Goal: Navigation & Orientation: Find specific page/section

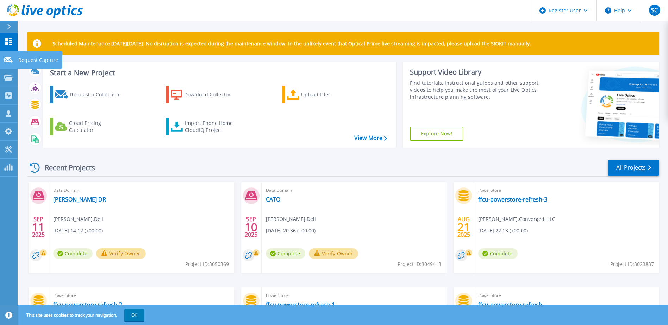
click at [9, 59] on icon at bounding box center [8, 59] width 8 height 5
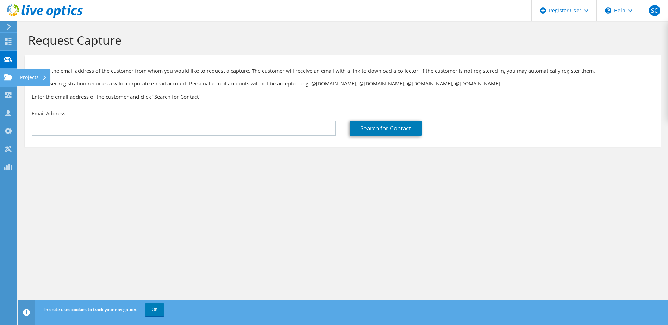
click at [5, 75] on use at bounding box center [8, 77] width 8 height 6
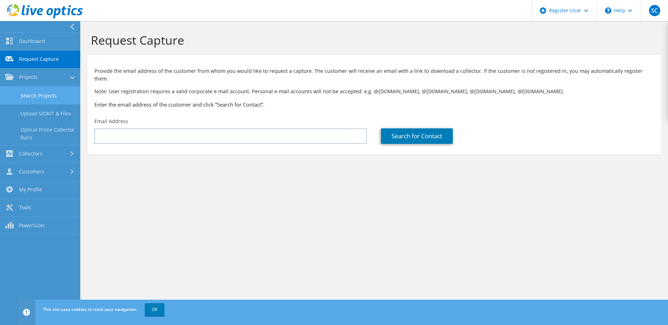
click at [36, 98] on link "Search Projects" at bounding box center [40, 96] width 80 height 18
